Goal: Task Accomplishment & Management: Manage account settings

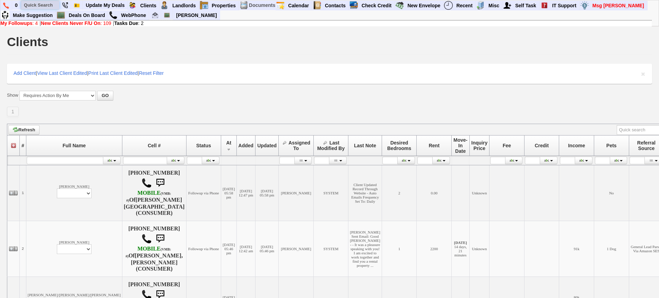
click at [31, 3] on input "text" at bounding box center [40, 5] width 38 height 9
paste input "347-754-6917"
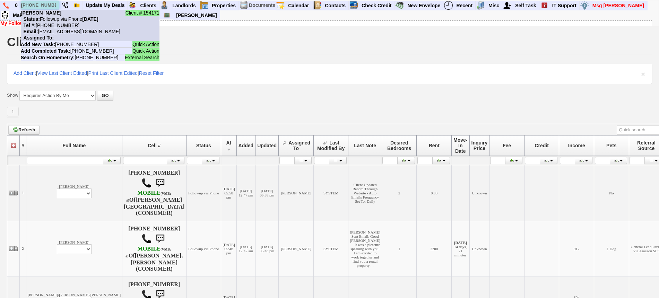
type input "347-754-6917"
click at [53, 13] on b "Isabelle Cruse" at bounding box center [41, 13] width 41 height 6
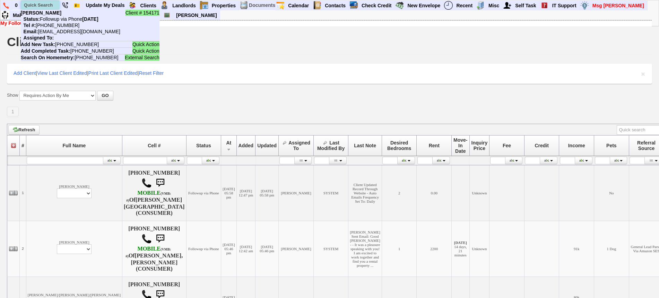
click at [41, 6] on input "text" at bounding box center [40, 5] width 38 height 9
paste input "914-308-4013"
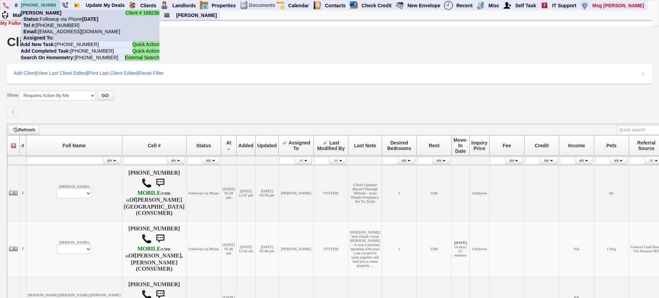
type input "914-308-4013"
click at [59, 15] on li "Client # 168230 Lexi Wolosoff Status: Followup via Phone Tuesday, September 30t…" at bounding box center [90, 26] width 139 height 32
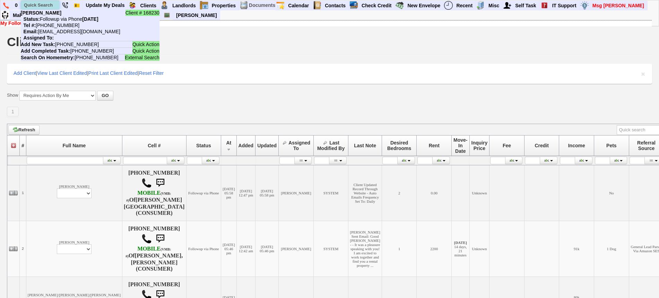
click at [40, 4] on input "text" at bounding box center [40, 5] width 38 height 9
paste input "315-920-0189"
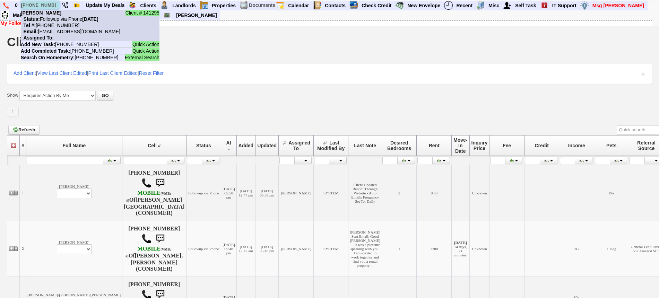
type input "315-920-0189"
click at [55, 15] on b "katherine reyes" at bounding box center [41, 13] width 41 height 6
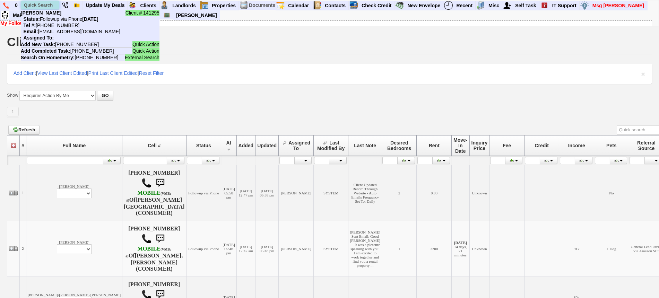
click at [46, 3] on input "text" at bounding box center [40, 5] width 38 height 9
paste input "716-609-5003"
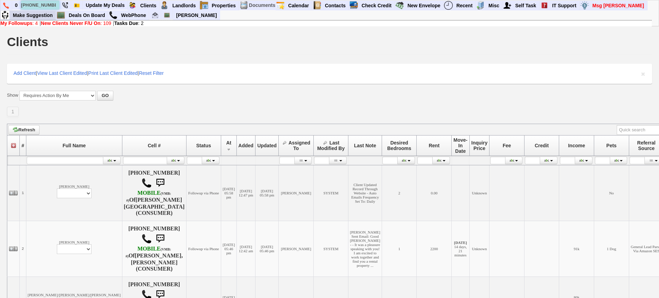
click at [35, 6] on input "716-609-5003" at bounding box center [40, 5] width 38 height 9
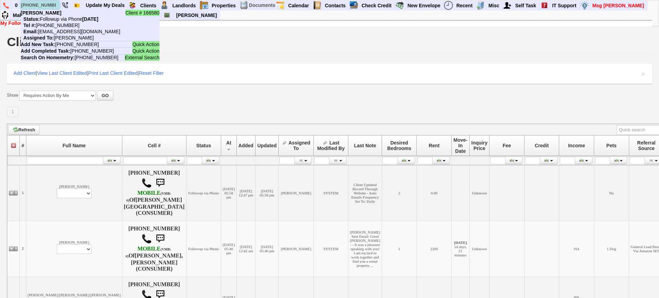
click at [35, 6] on input "716-609-5003" at bounding box center [40, 5] width 38 height 9
paste input "267-206-6156"
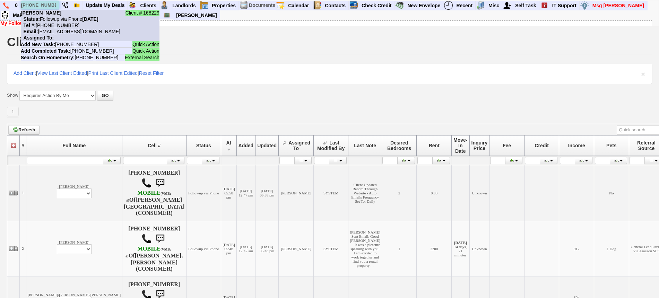
type input "267-206-6156"
click at [60, 23] on nobr "Tel #: 267-206-6156" at bounding box center [50, 26] width 59 height 6
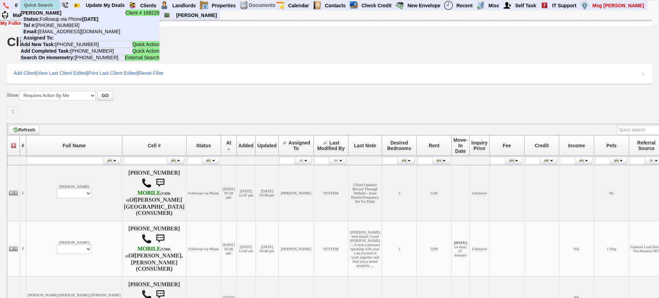
click at [35, 6] on input "text" at bounding box center [40, 5] width 38 height 9
paste input "646-335-7100"
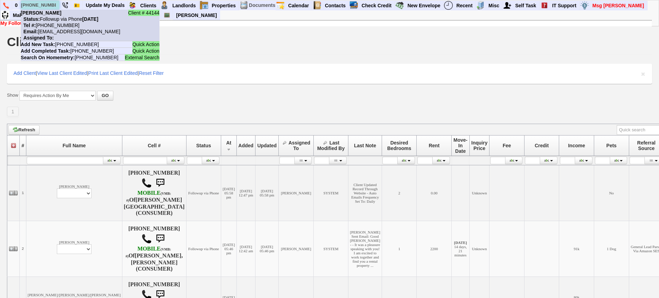
type input "646-335-7100"
click at [56, 12] on li "Client # 44144 Tiffany Daure Status: Followup via Phone Tuesday, September 30th…" at bounding box center [90, 26] width 139 height 32
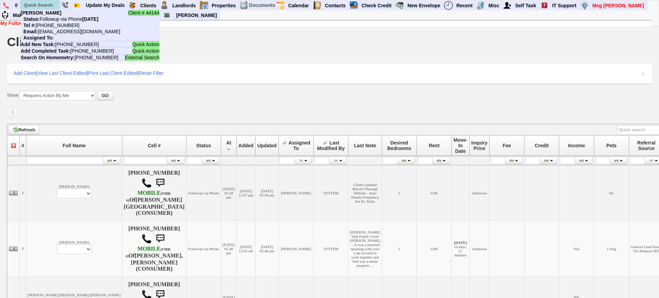
click at [35, 2] on input "text" at bounding box center [40, 5] width 38 height 9
paste input "646-247-1331"
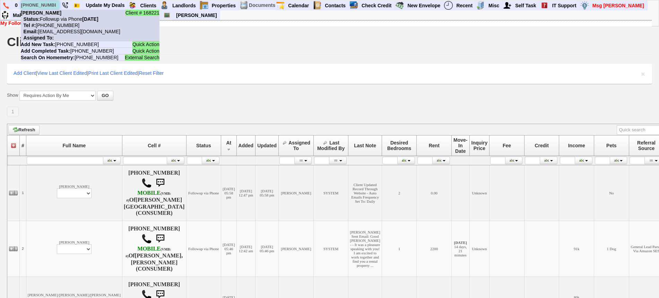
type input "646-247-1331"
click at [57, 15] on b "Madeline Servones" at bounding box center [41, 13] width 41 height 6
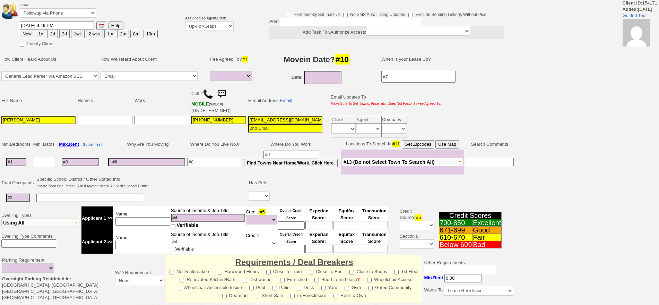
select select
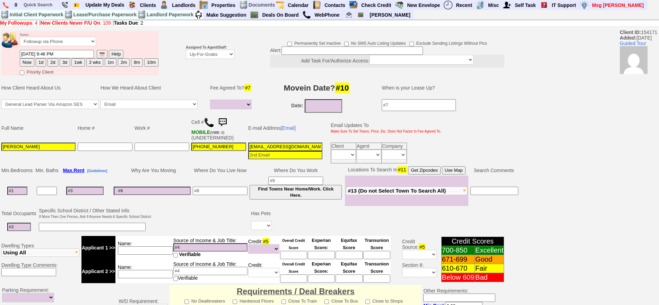
click at [218, 60] on td "Assigned To Agent/Staff: Up-For-Grabs ***** STAFF ***** Bob Bruno 914-419-3579 …" at bounding box center [210, 53] width 51 height 47
click at [195, 57] on select "Up-For-Grabs ***** STAFF ***** Bob Bruno 914-419-3579 Cristy Liberto 914-486-10…" at bounding box center [210, 54] width 49 height 9
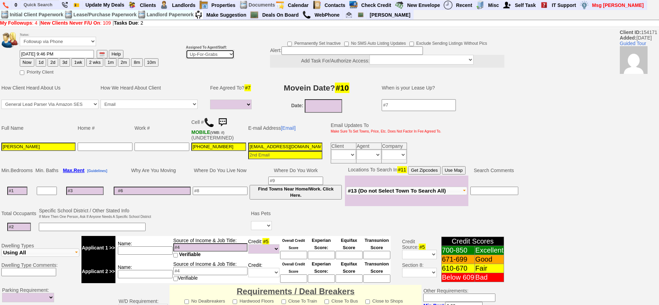
select select "148"
click at [186, 50] on select "Up-For-Grabs ***** STAFF ***** Bob Bruno 914-419-3579 Cristy Liberto 914-486-10…" at bounding box center [210, 54] width 49 height 9
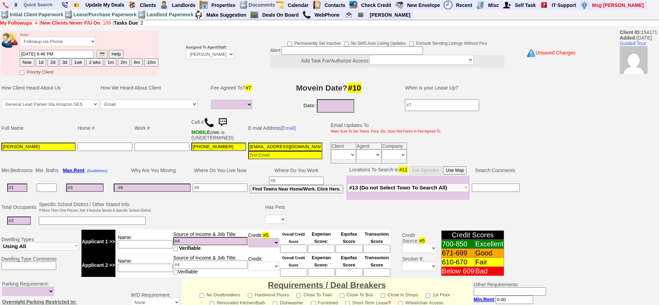
click at [37, 62] on button "1d" at bounding box center [41, 62] width 10 height 8
type input "10/01/2025 11:43 PM"
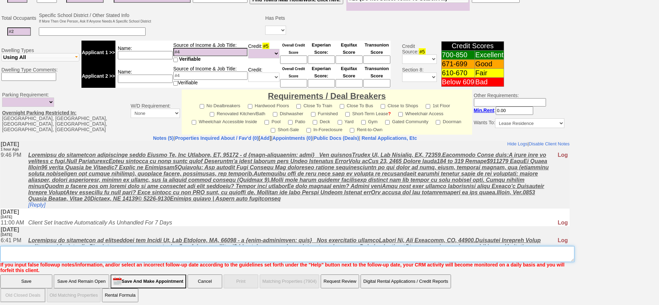
click at [385, 249] on textarea "Insert New Note Here" at bounding box center [287, 254] width 574 height 16
type textarea "f"
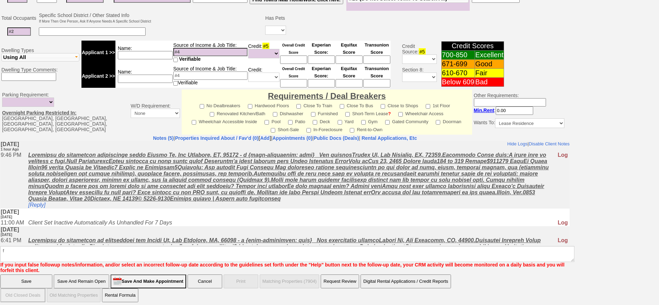
click input "Save" at bounding box center [26, 281] width 52 height 14
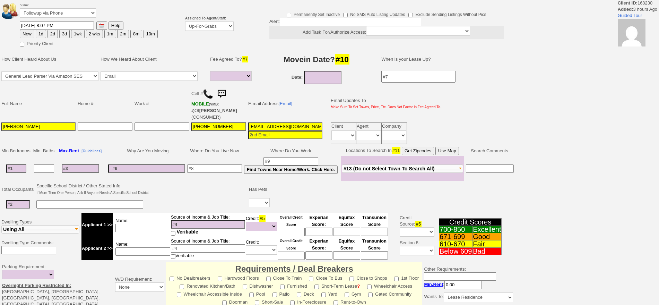
select select
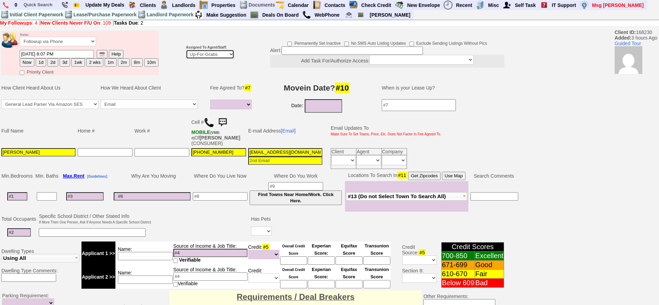
click at [211, 57] on select "Up-For-Grabs ***** STAFF ***** Bob Bruno 914-419-3579 Cristy Liberto 914-486-10…" at bounding box center [210, 54] width 49 height 9
select select "148"
click at [186, 50] on select "Up-For-Grabs ***** STAFF ***** Bob Bruno 914-419-3579 Cristy Liberto 914-486-10…" at bounding box center [210, 54] width 49 height 9
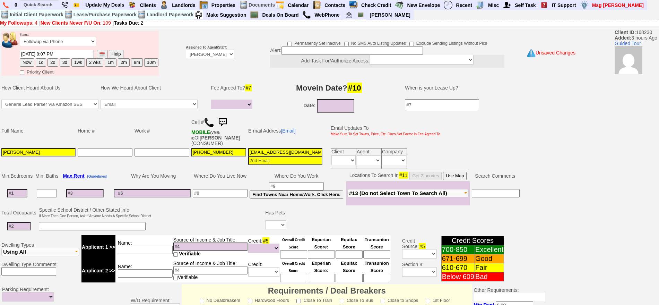
click at [42, 62] on button "1d" at bounding box center [41, 62] width 10 height 8
type input "10/01/2025 11:46 PM"
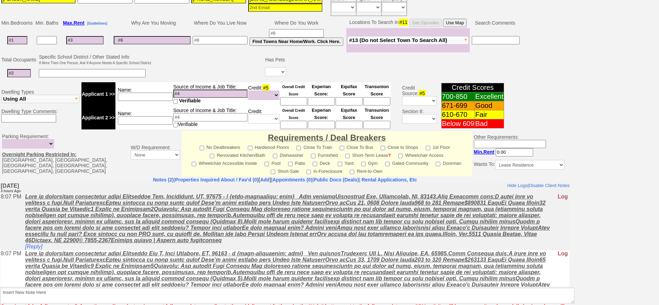
scroll to position [195, 0]
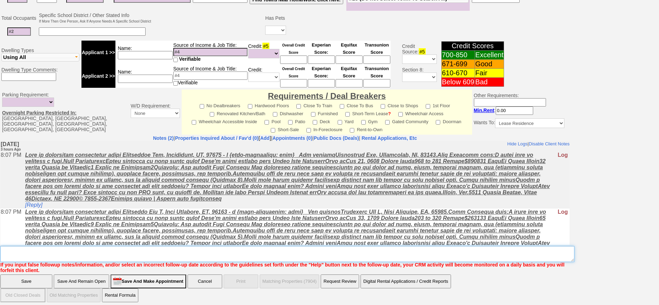
click at [373, 254] on textarea "Insert New Note Here" at bounding box center [287, 254] width 574 height 16
type textarea "f"
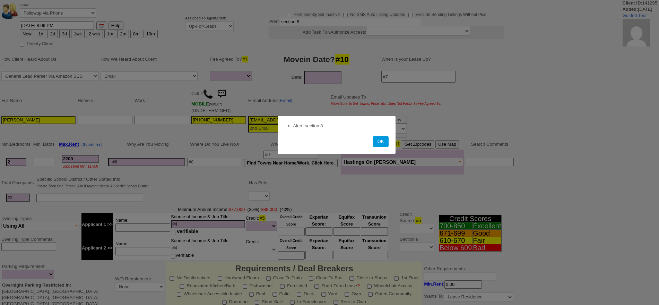
select select
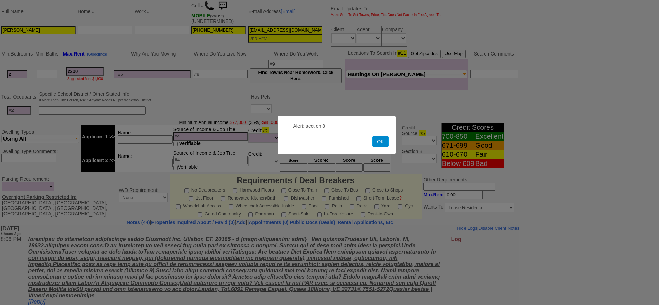
scroll to position [145, 0]
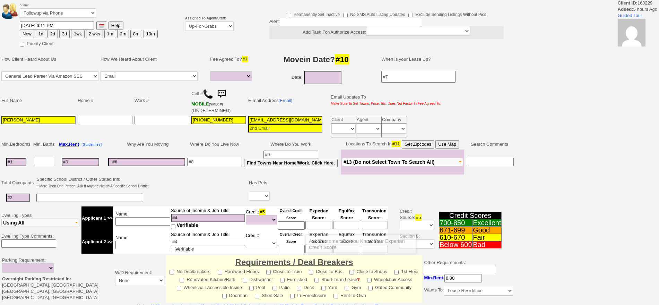
select select
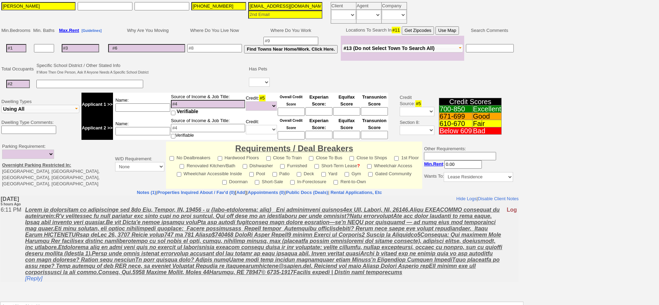
scroll to position [27, 0]
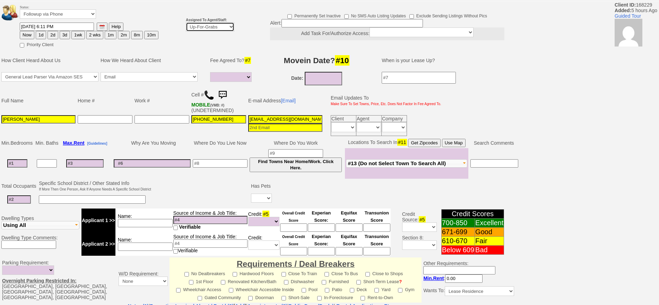
click at [200, 27] on select "Up-For-Grabs ***** STAFF ***** [PERSON_NAME] [PHONE_NUMBER] [PERSON_NAME] [PHON…" at bounding box center [210, 26] width 49 height 9
select select "148"
click at [186, 22] on select "Up-For-Grabs ***** STAFF ***** [PERSON_NAME] [PHONE_NUMBER] [PERSON_NAME] [PHON…" at bounding box center [210, 26] width 49 height 9
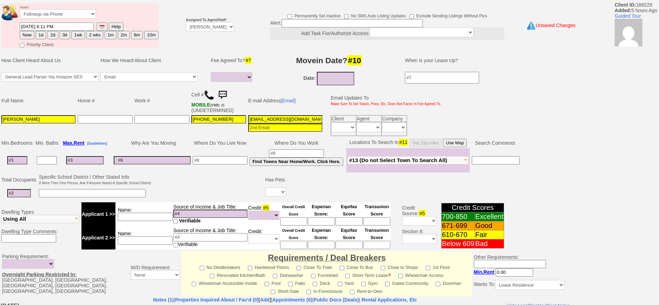
click at [38, 36] on button "1d" at bounding box center [41, 35] width 10 height 8
type input "10/01/2025 11:47 PM"
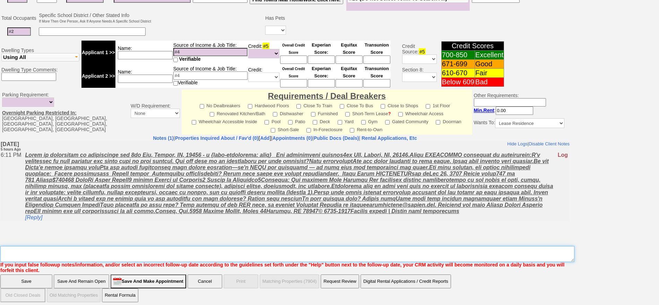
click at [425, 248] on textarea "Insert New Note Here" at bounding box center [287, 254] width 574 height 16
type textarea "f"
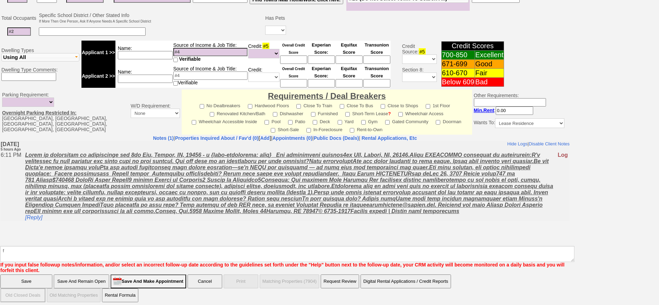
click input "Save" at bounding box center [26, 281] width 52 height 14
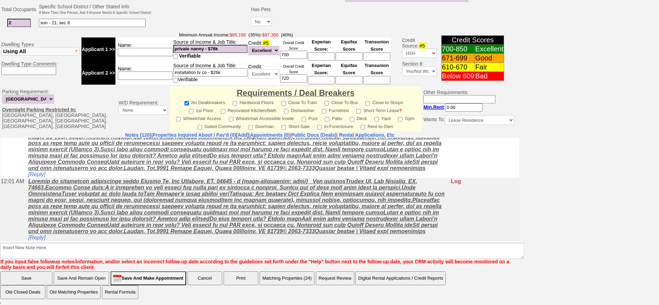
scroll to position [997, 0]
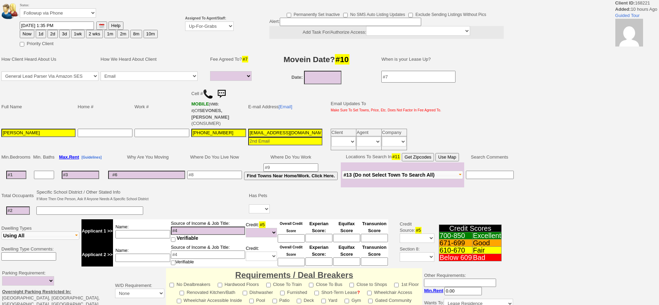
select select
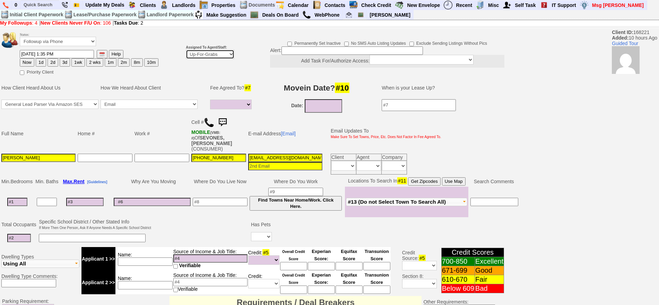
click at [200, 53] on select "Up-For-Grabs ***** STAFF ***** Bob Bruno 914-419-3579 Cristy Liberto 914-486-10…" at bounding box center [210, 54] width 49 height 9
select select "148"
click at [186, 50] on select "Up-For-Grabs ***** STAFF ***** Bob Bruno 914-419-3579 Cristy Liberto 914-486-10…" at bounding box center [210, 54] width 49 height 9
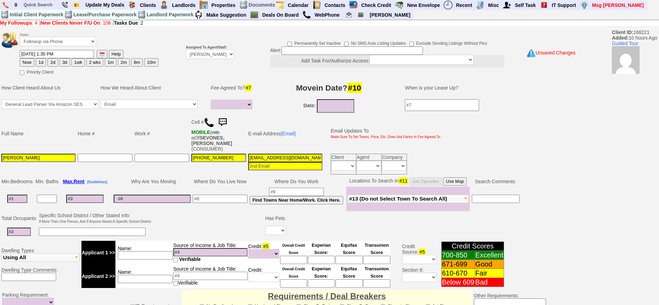
click at [40, 61] on button "1d" at bounding box center [41, 62] width 10 height 8
type input "10/01/2025 11:48 PM"
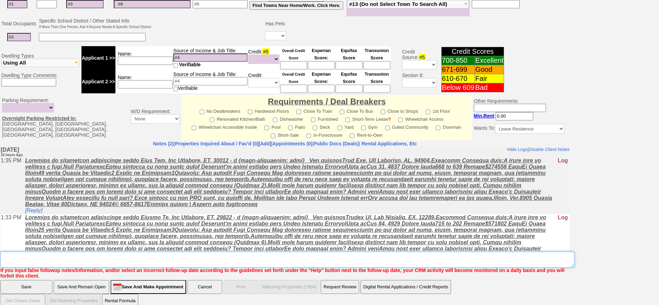
click at [321, 251] on textarea "Insert New Note Here" at bounding box center [287, 259] width 574 height 16
type textarea "f"
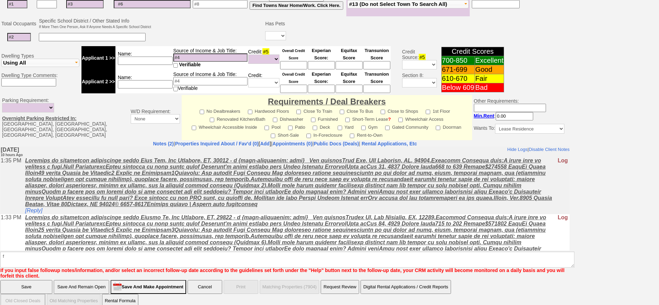
click input "Save" at bounding box center [26, 287] width 52 height 14
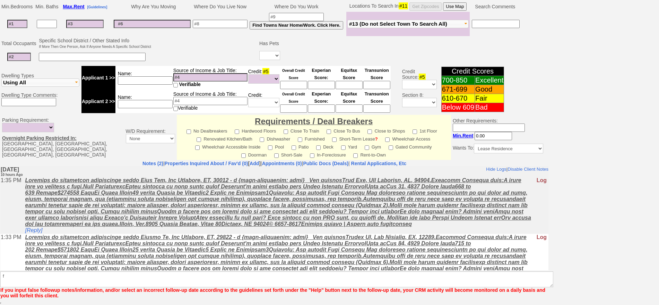
scroll to position [169, 0]
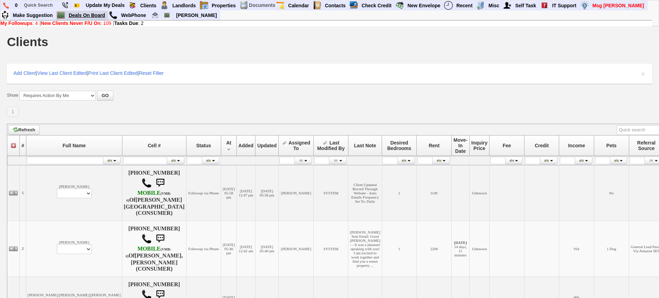
click at [92, 14] on link "Deals On Board" at bounding box center [87, 15] width 42 height 9
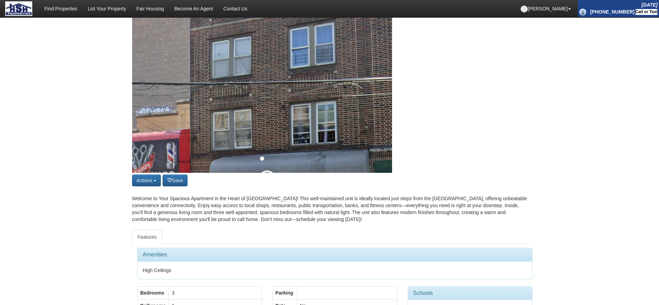
scroll to position [43, 0]
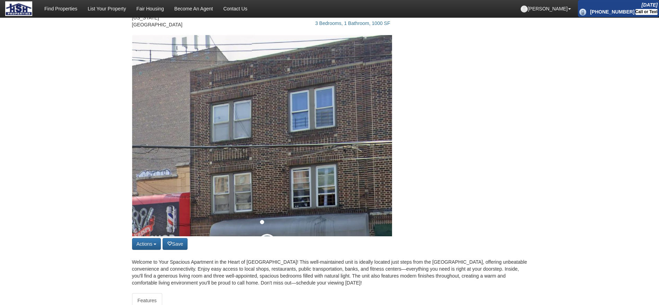
click at [380, 129] on img at bounding box center [262, 237] width 260 height 404
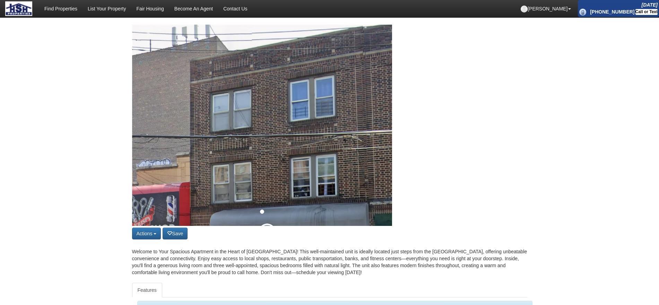
scroll to position [87, 0]
